Goal: Task Accomplishment & Management: Manage account settings

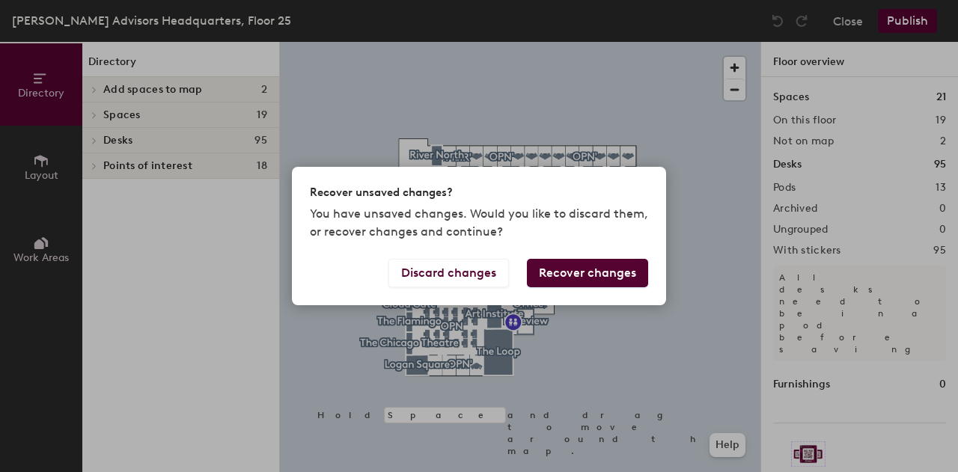
click at [605, 285] on button "Recover changes" at bounding box center [587, 273] width 121 height 28
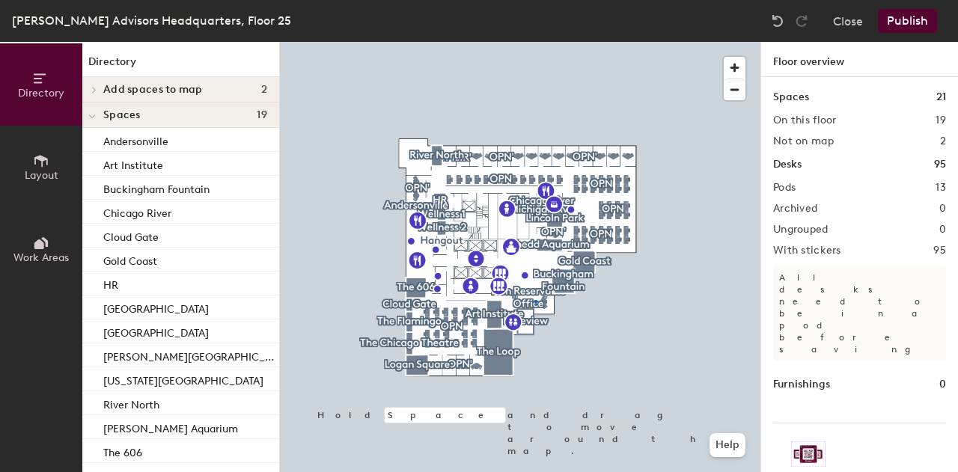
click at [534, 42] on div at bounding box center [520, 42] width 481 height 0
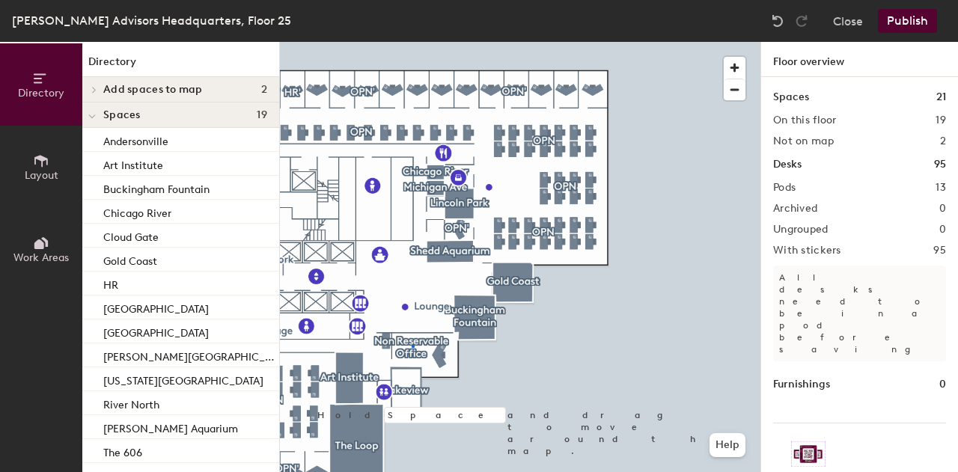
click at [412, 42] on div at bounding box center [520, 42] width 481 height 0
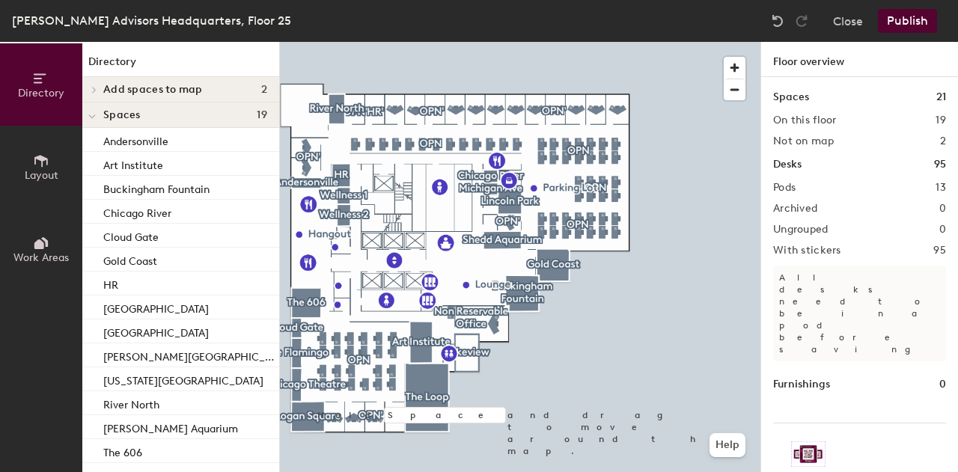
click at [37, 257] on span "Work Areas" at bounding box center [40, 257] width 55 height 13
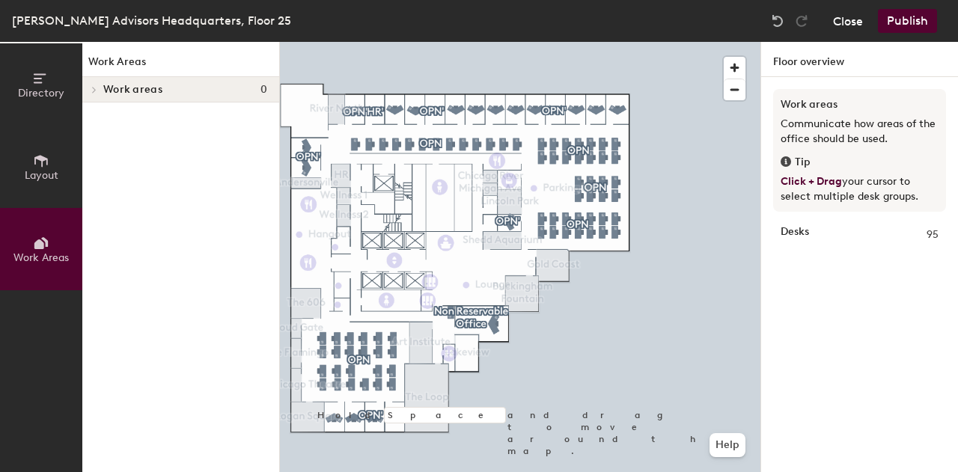
click at [850, 25] on button "Close" at bounding box center [848, 21] width 30 height 24
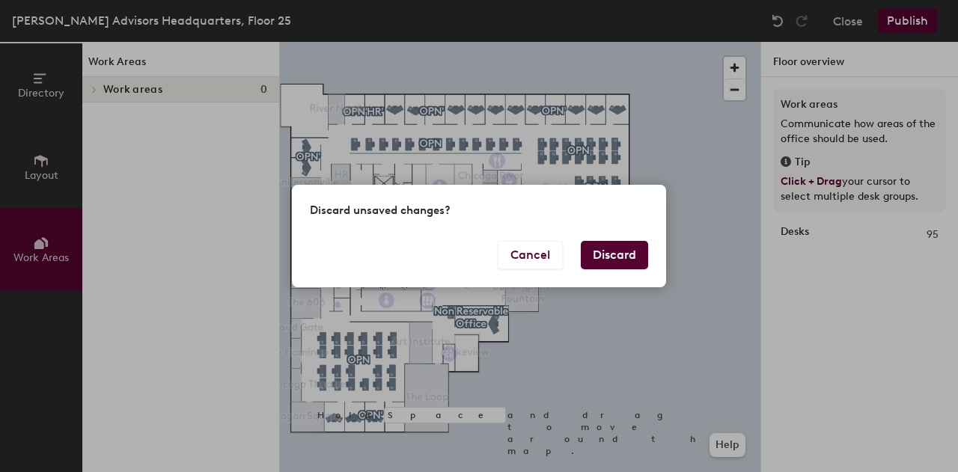
click at [609, 261] on button "Discard" at bounding box center [614, 255] width 67 height 28
click at [610, 261] on button "Discard" at bounding box center [614, 255] width 67 height 28
click at [615, 255] on button "Discard" at bounding box center [614, 255] width 67 height 28
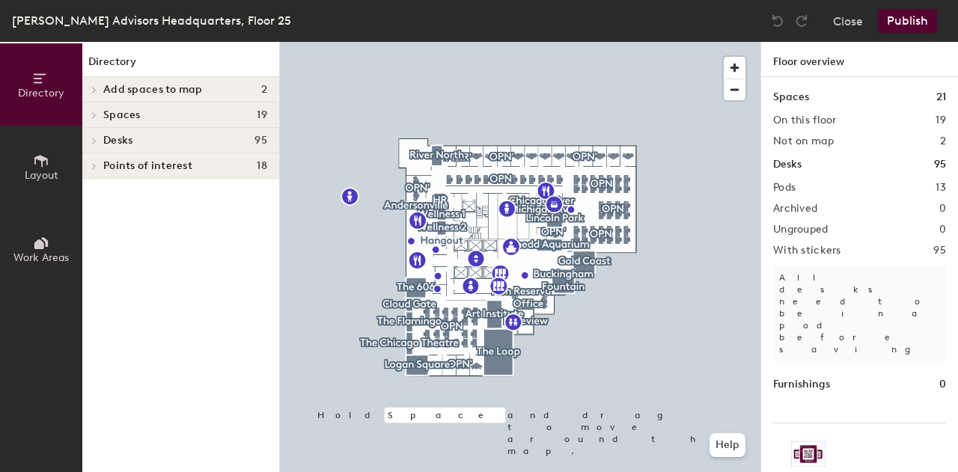
click at [527, 42] on div at bounding box center [520, 42] width 481 height 0
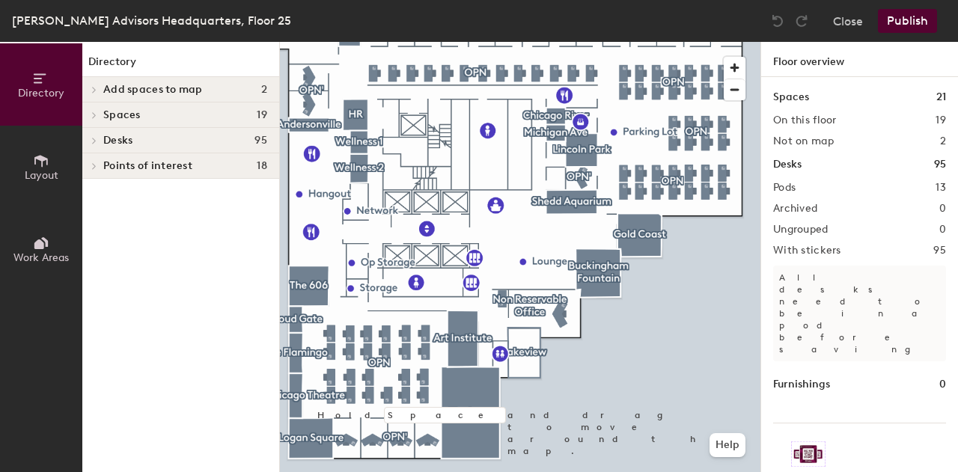
click at [560, 42] on div at bounding box center [520, 42] width 481 height 0
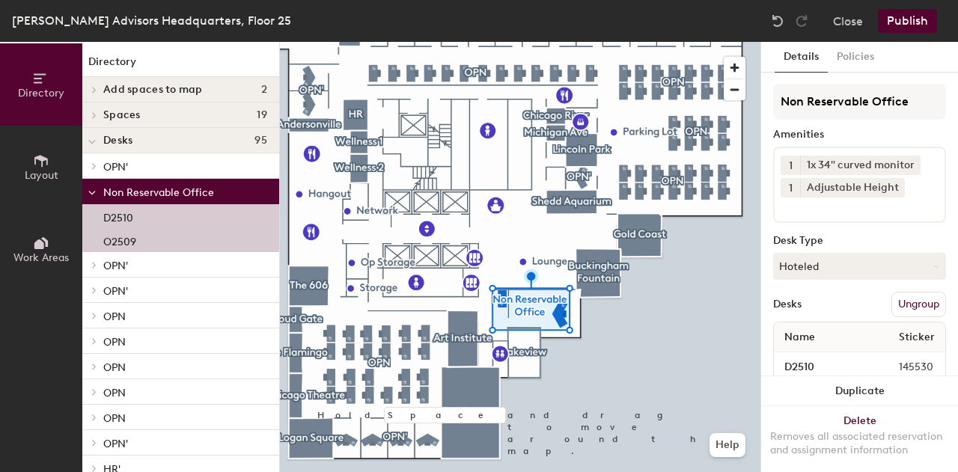
click at [807, 341] on span "Name" at bounding box center [800, 337] width 46 height 27
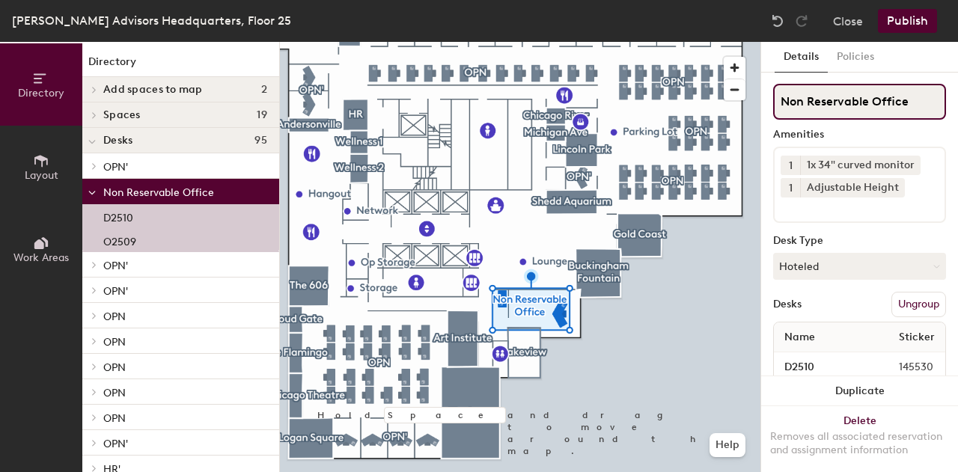
click at [849, 97] on input "Non Reservable Office" at bounding box center [859, 102] width 173 height 36
type input "Michigan Office"
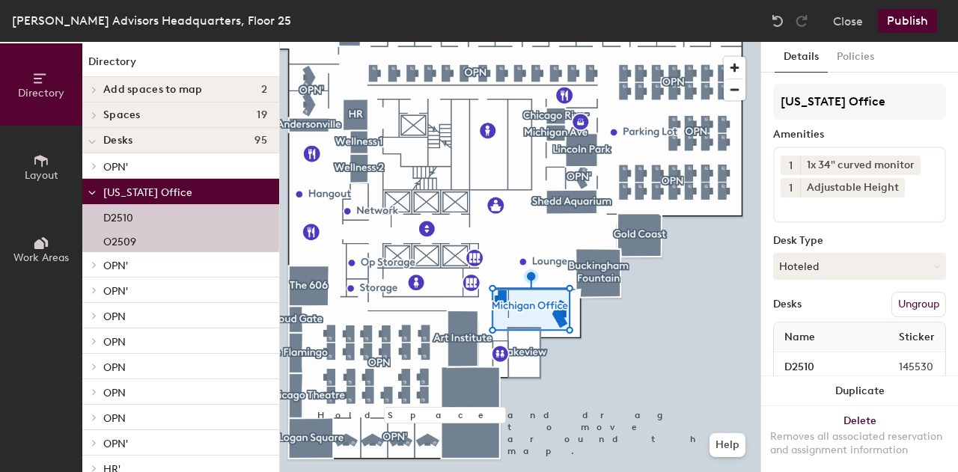
click at [910, 22] on button "Publish" at bounding box center [907, 21] width 59 height 24
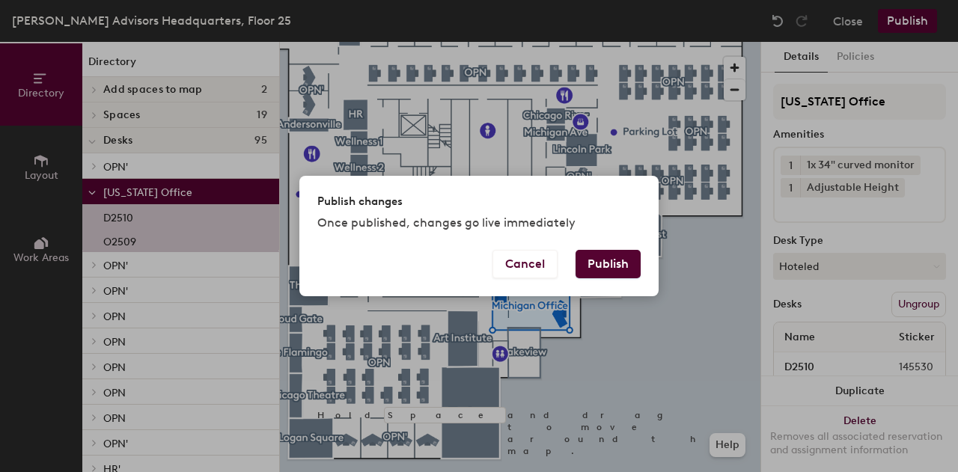
click at [606, 264] on button "Publish" at bounding box center [608, 264] width 65 height 28
